Goal: Information Seeking & Learning: Learn about a topic

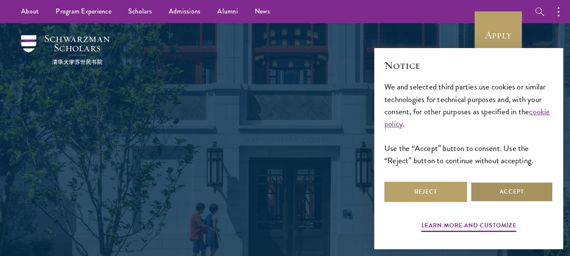
click at [517, 190] on button "Accept" at bounding box center [512, 192] width 83 height 20
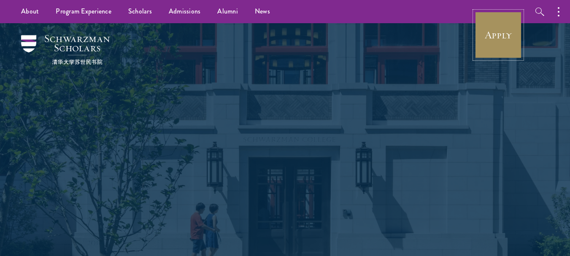
click at [499, 31] on link "Apply" at bounding box center [498, 34] width 47 height 47
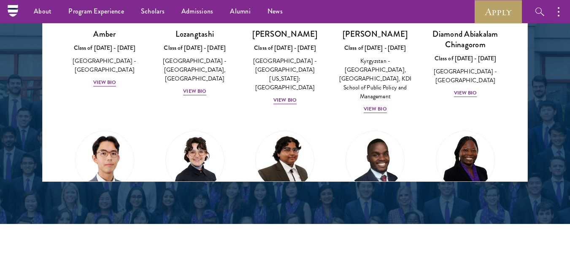
scroll to position [1168, 0]
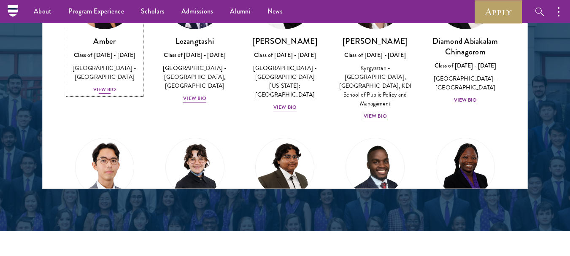
click at [98, 86] on div "View Bio" at bounding box center [104, 90] width 23 height 8
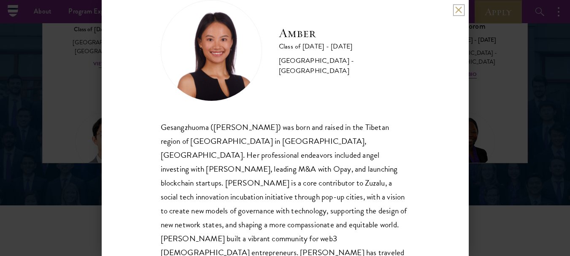
scroll to position [23, 0]
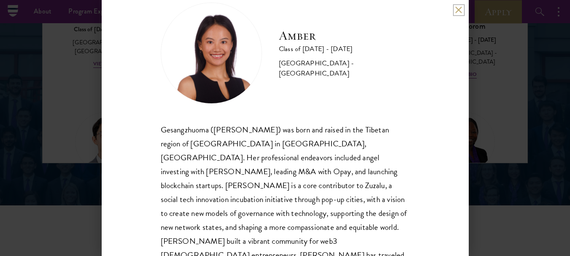
click at [459, 10] on button at bounding box center [459, 9] width 7 height 7
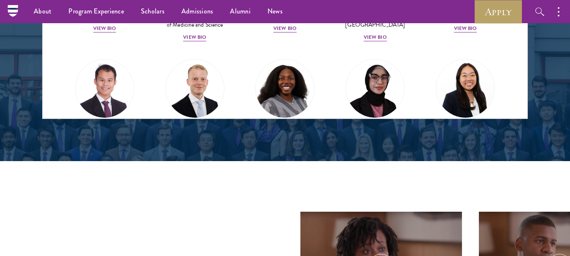
scroll to position [1491, 0]
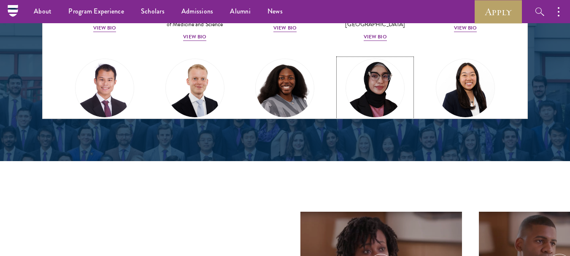
click at [365, 174] on div "View Bio" at bounding box center [375, 178] width 23 height 8
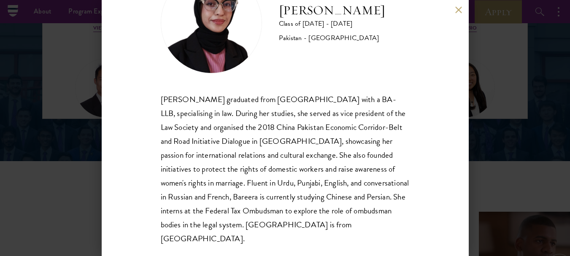
scroll to position [54, 0]
